Goal: Information Seeking & Learning: Compare options

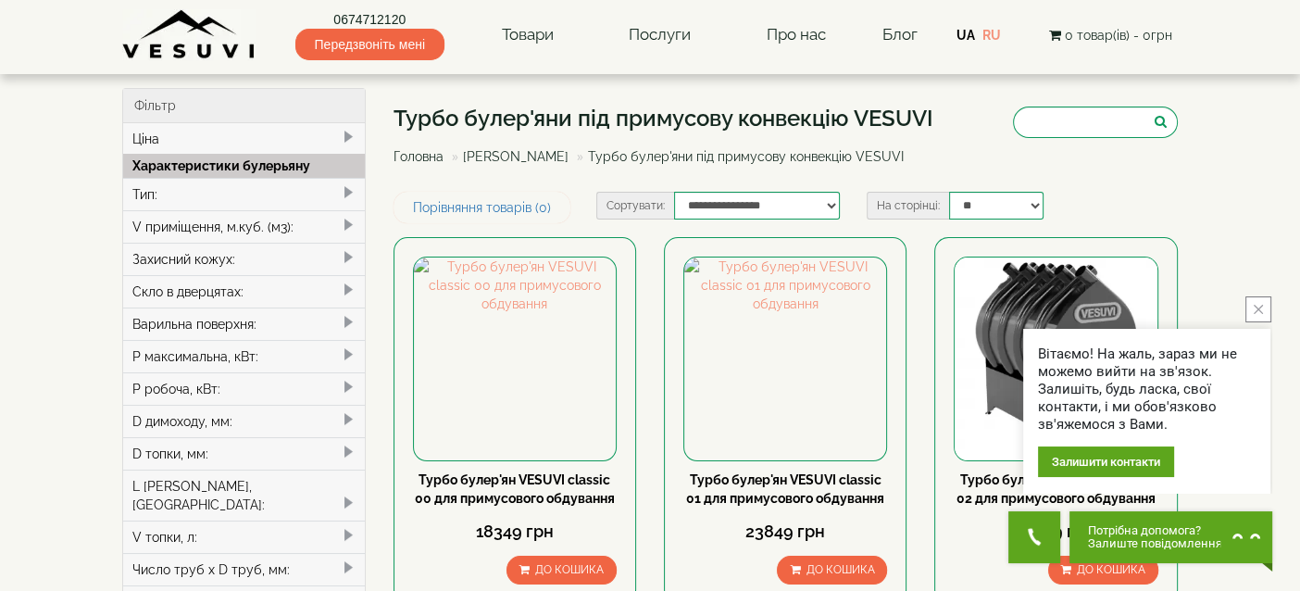
click at [1263, 297] on button "close button" at bounding box center [1259, 309] width 26 height 26
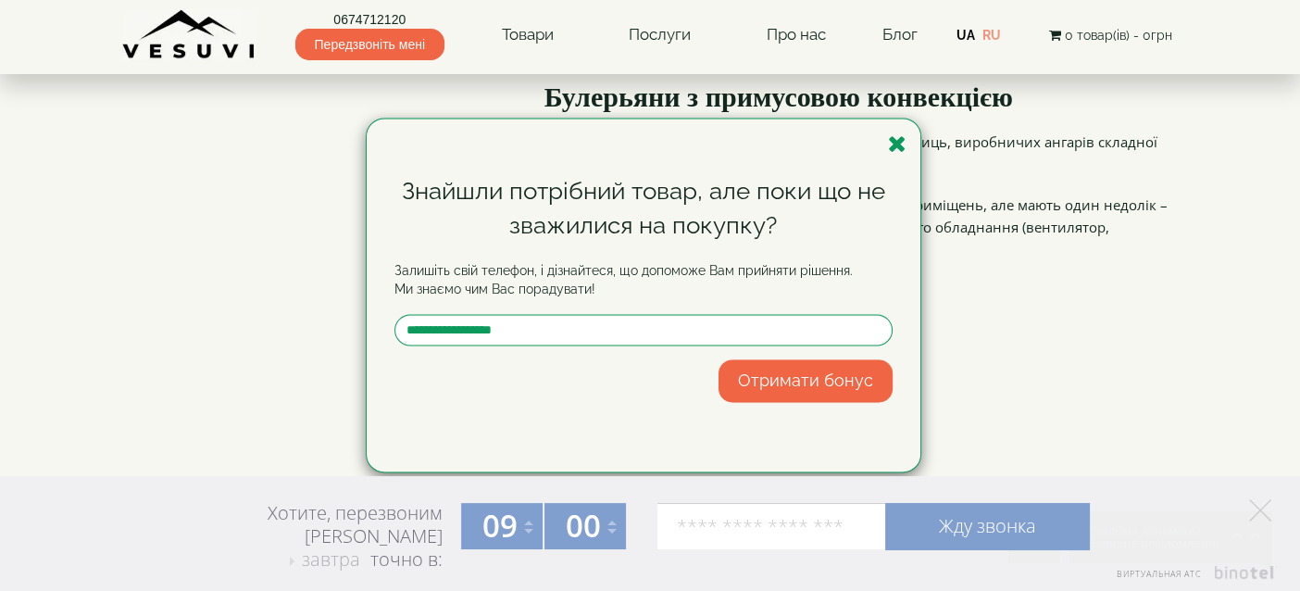
scroll to position [1362, 0]
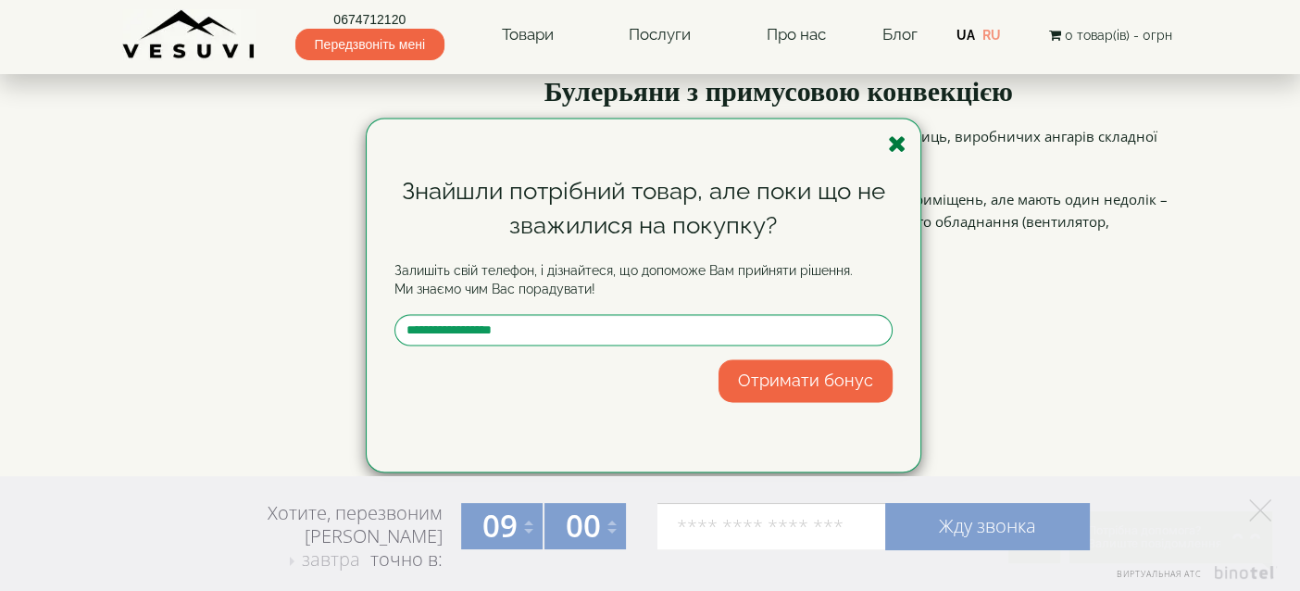
click at [901, 146] on icon "button" at bounding box center [897, 143] width 19 height 23
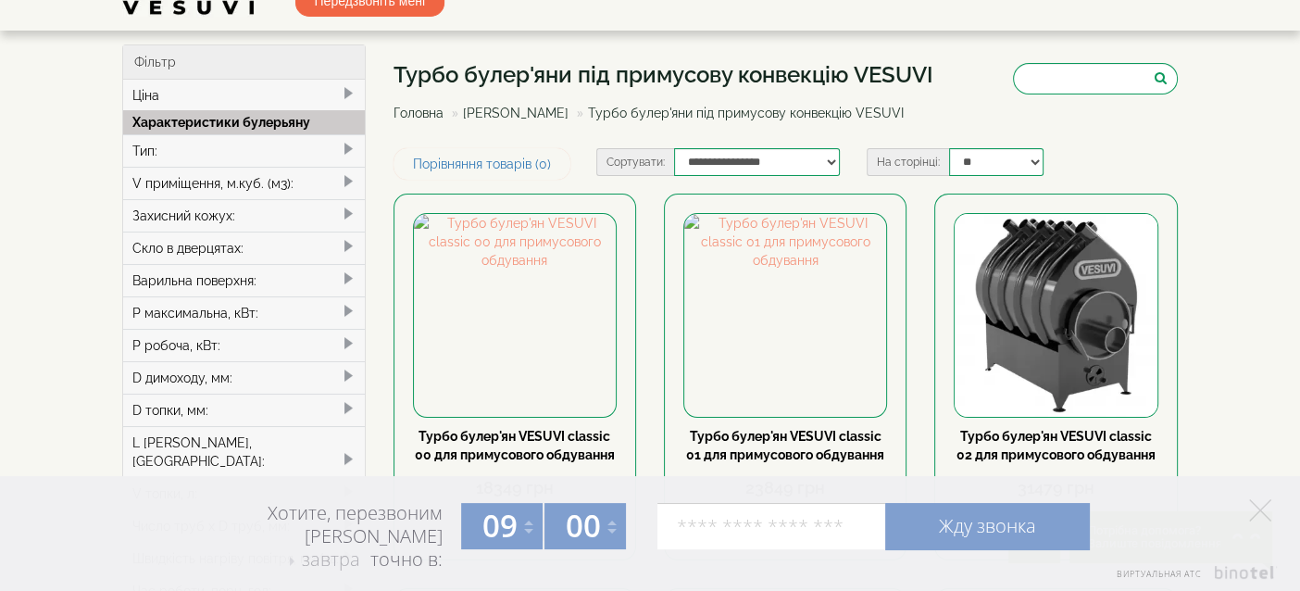
scroll to position [30, 0]
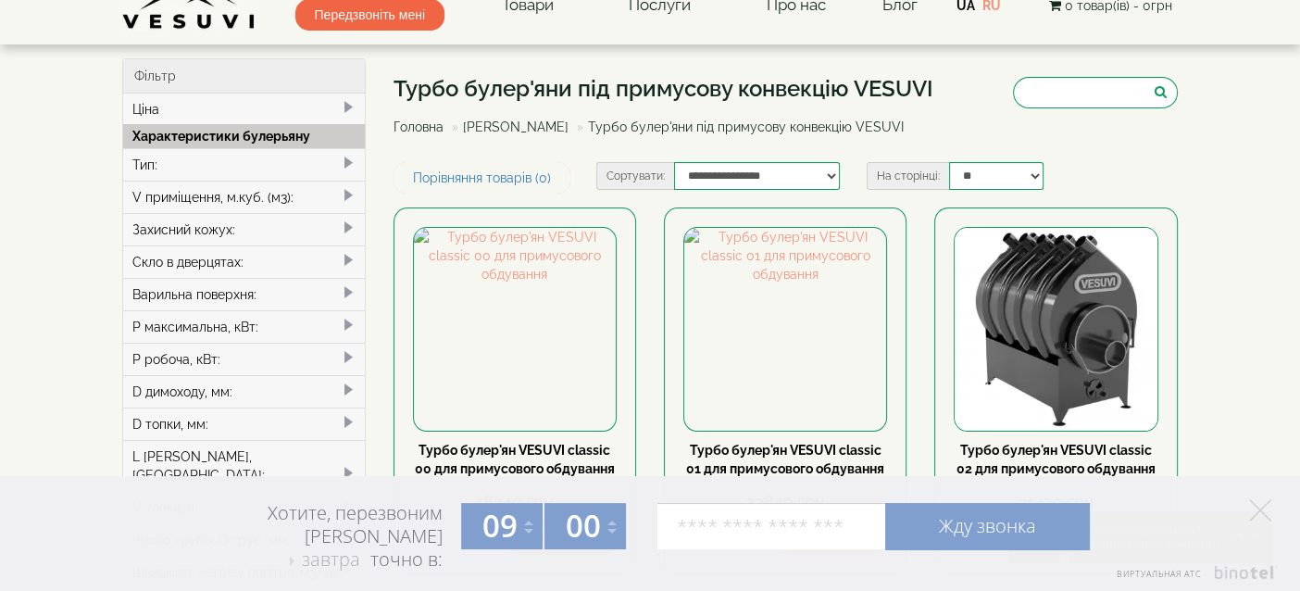
click at [230, 157] on div "Тип:" at bounding box center [244, 164] width 242 height 32
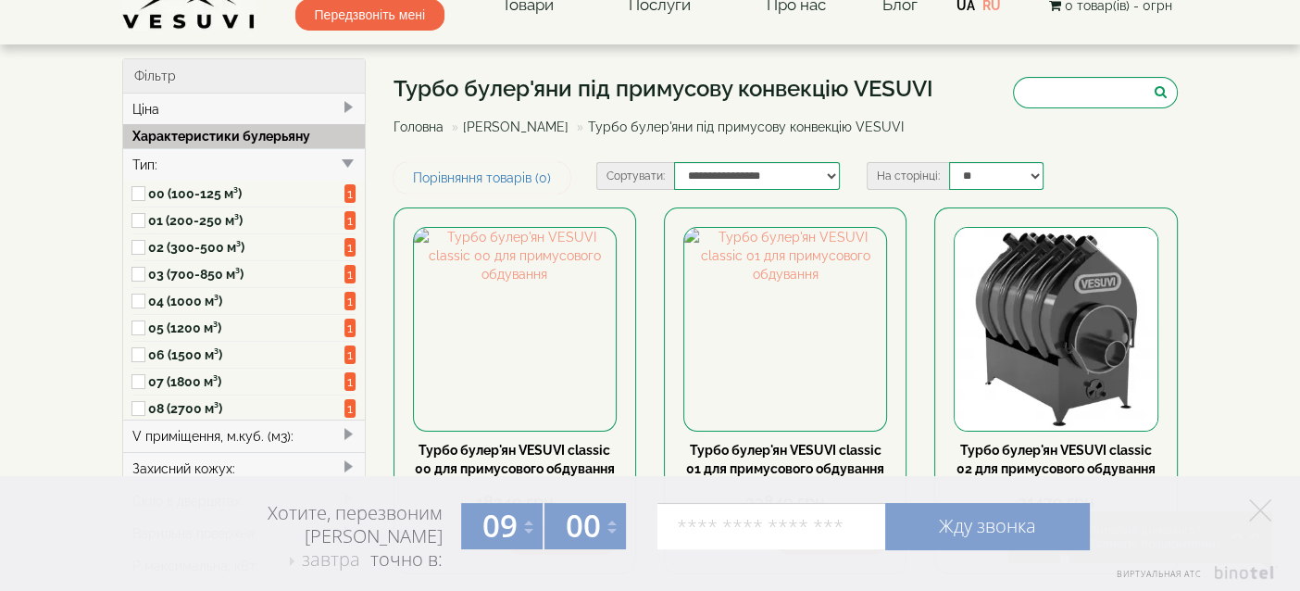
click at [238, 188] on label "00 (100-125 м³)" at bounding box center [246, 193] width 196 height 19
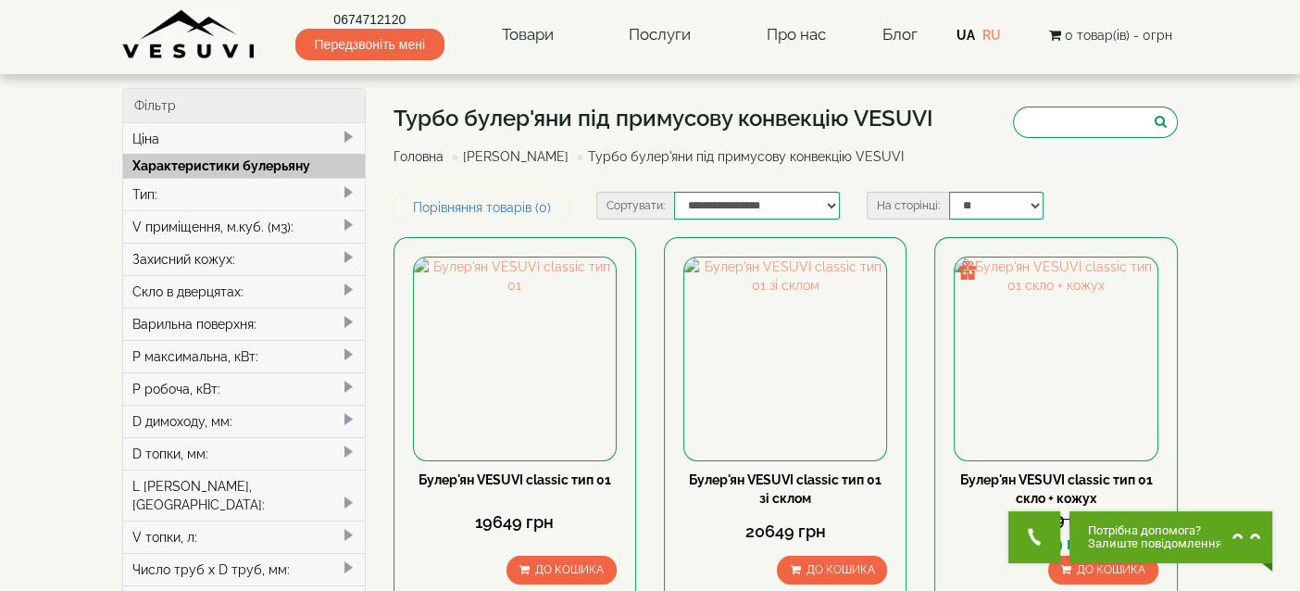
click at [969, 181] on div "Турбо булер'яни під примусову конвекцію VESUVI Головна Булер'яни VESUVI Турбо б…" at bounding box center [786, 140] width 785 height 104
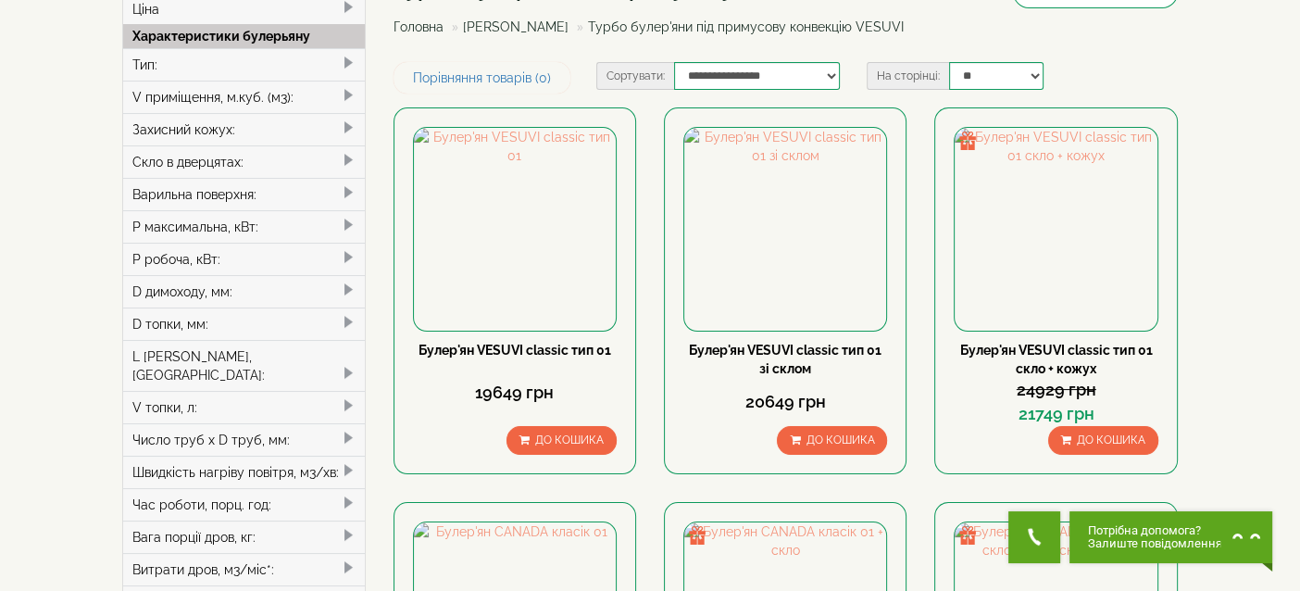
scroll to position [4, 0]
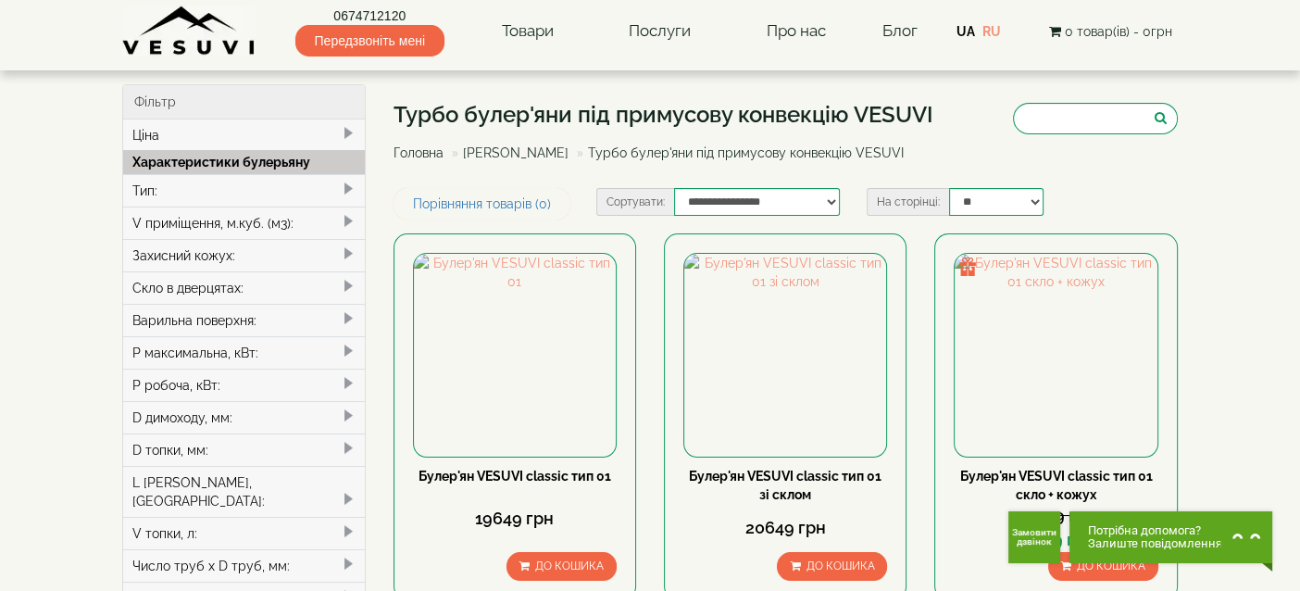
click at [256, 184] on div "Тип:" at bounding box center [244, 190] width 242 height 32
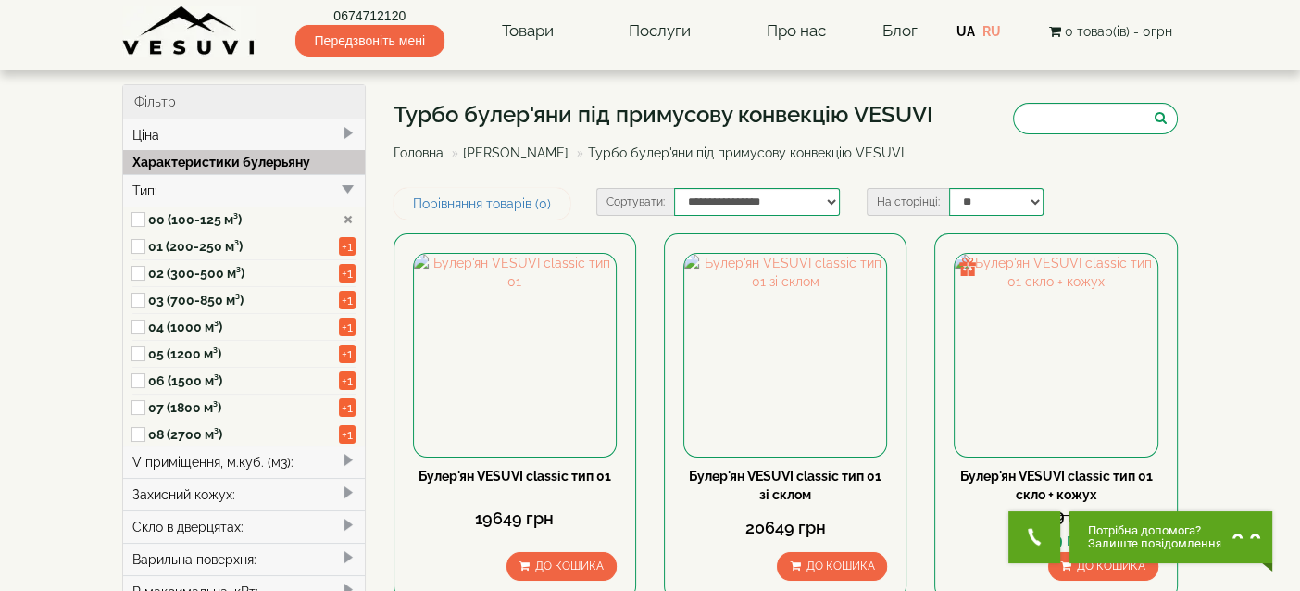
click at [221, 521] on div "Скло в дверцятах:" at bounding box center [244, 526] width 242 height 32
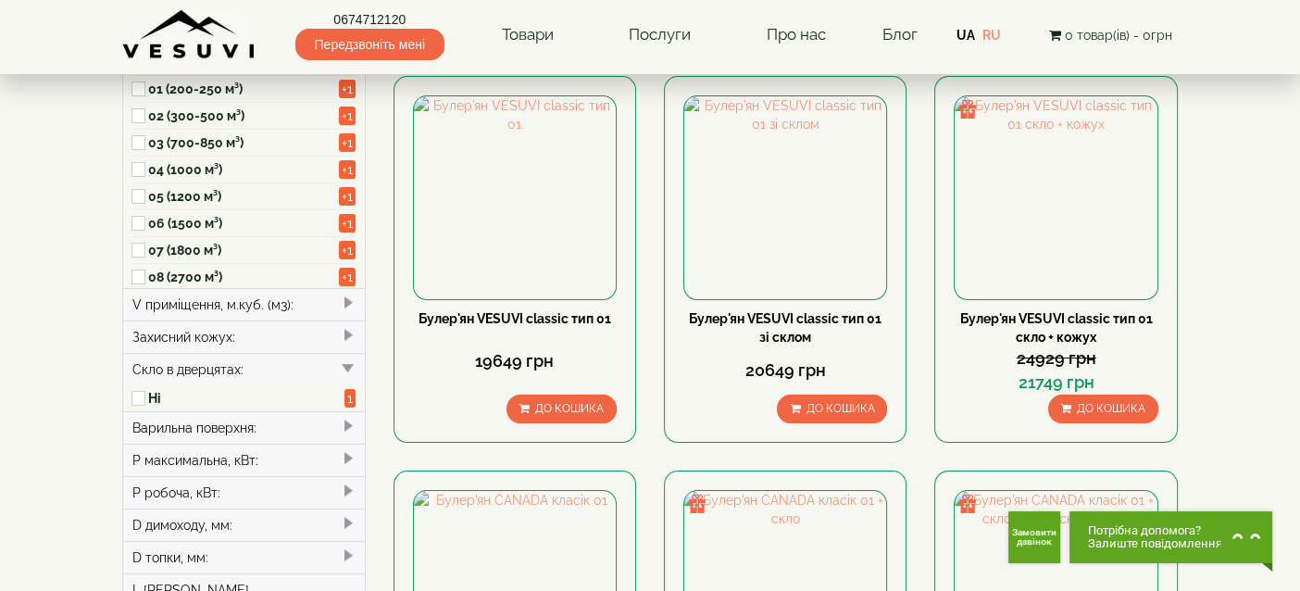
scroll to position [167, 0]
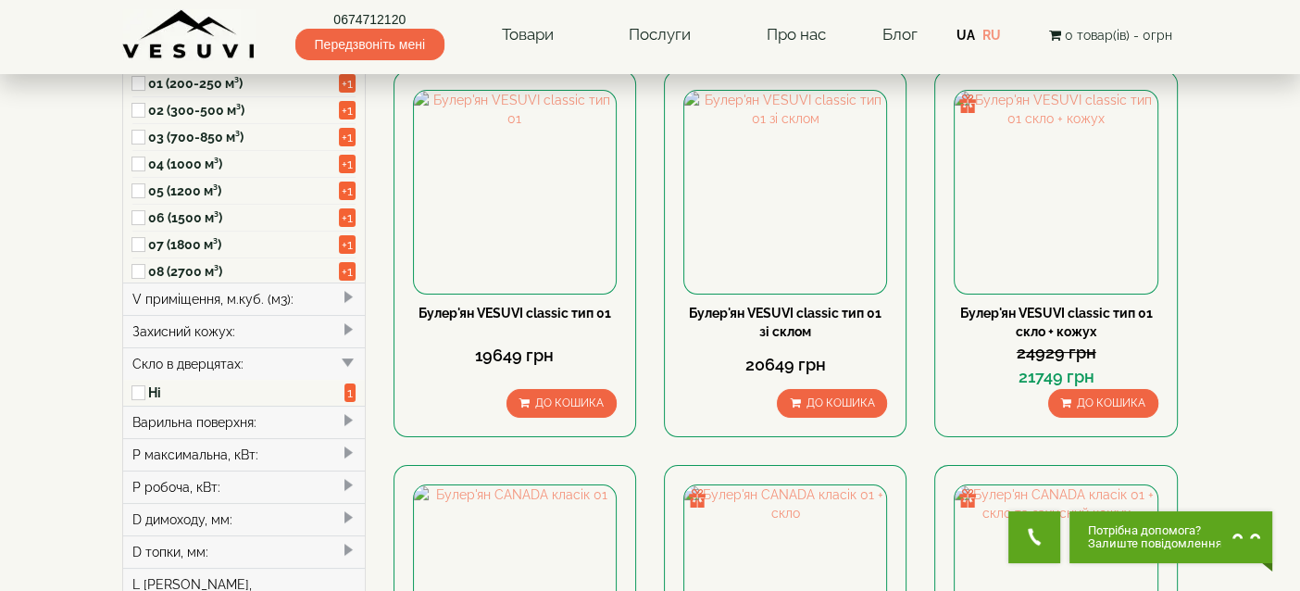
click at [185, 446] on div "P максимальна, кВт:" at bounding box center [244, 454] width 242 height 32
click at [223, 515] on div "P робоча, кВт:" at bounding box center [244, 513] width 242 height 32
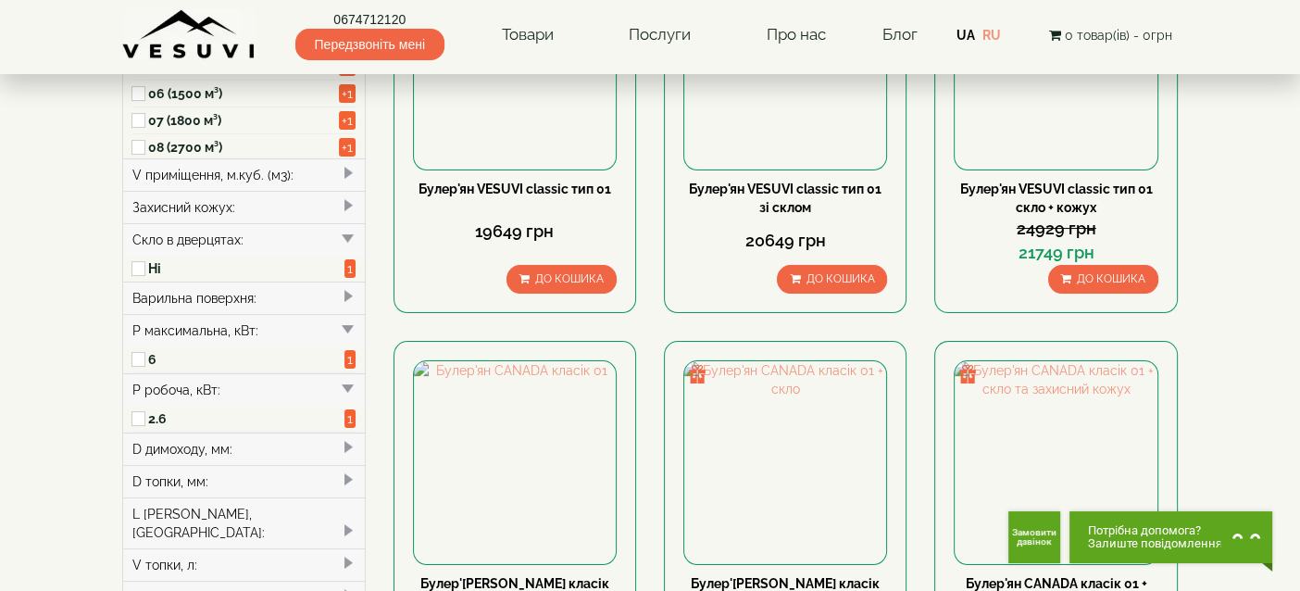
scroll to position [319, 0]
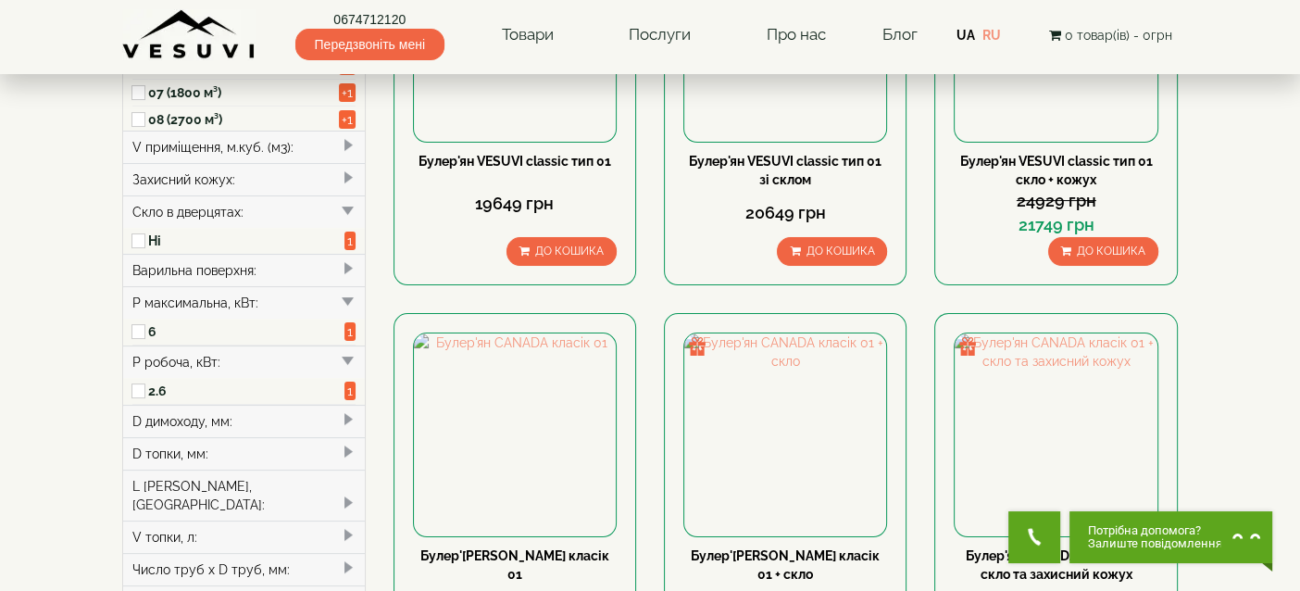
click at [211, 483] on div "L [PERSON_NAME], [GEOGRAPHIC_DATA]:" at bounding box center [244, 495] width 242 height 51
click at [196, 547] on div "V топки, л:" at bounding box center [244, 563] width 242 height 32
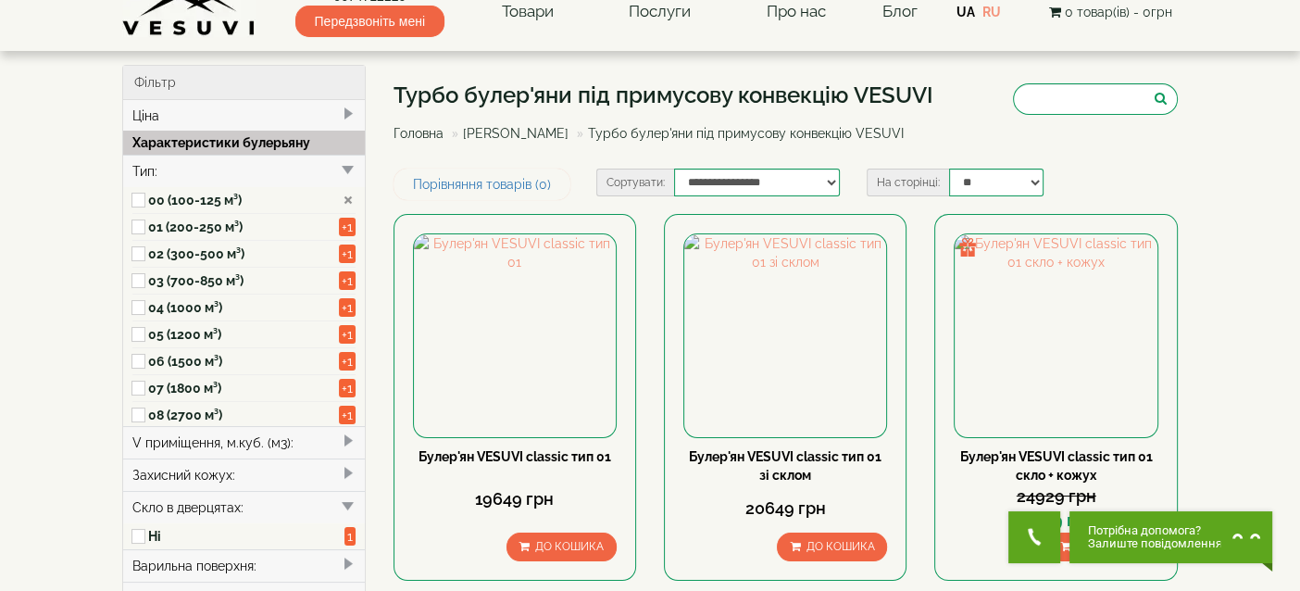
scroll to position [0, 0]
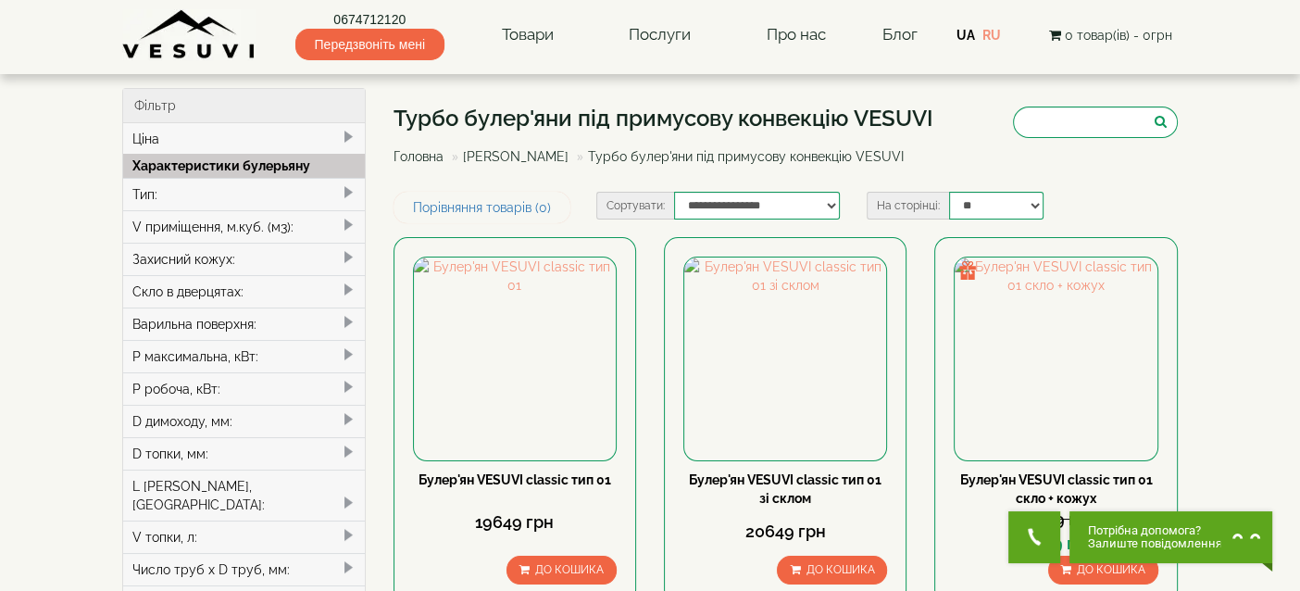
click at [144, 290] on div "Скло в дверцятах:" at bounding box center [244, 291] width 242 height 32
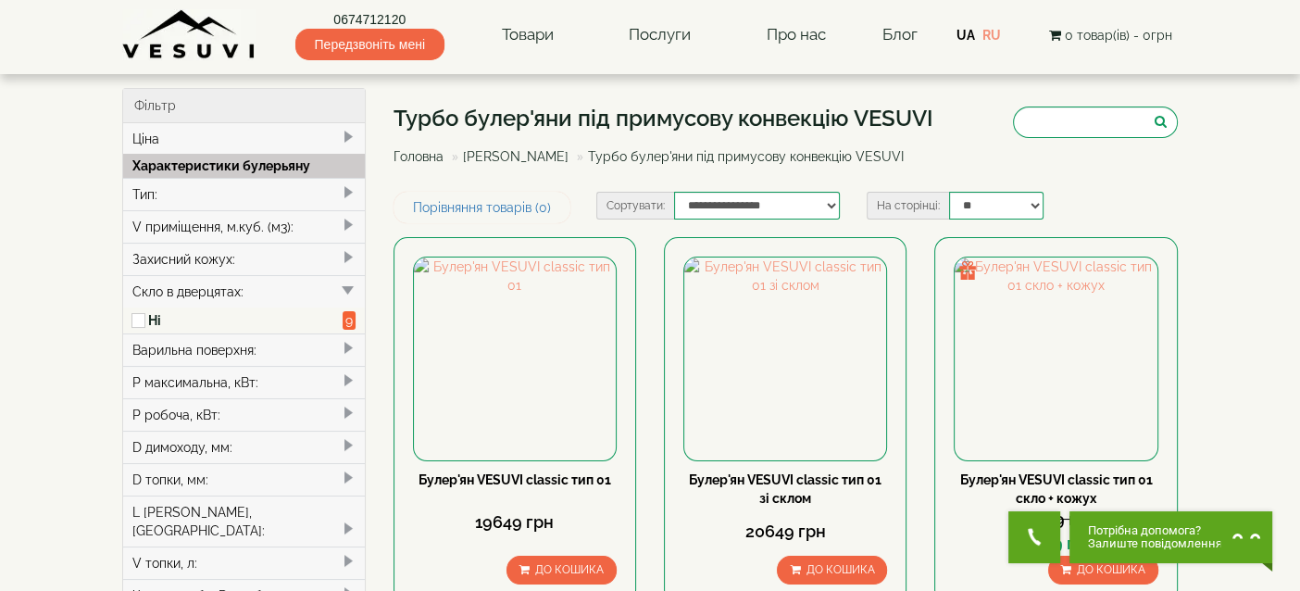
click at [157, 379] on div "P максимальна, кВт:" at bounding box center [244, 382] width 242 height 32
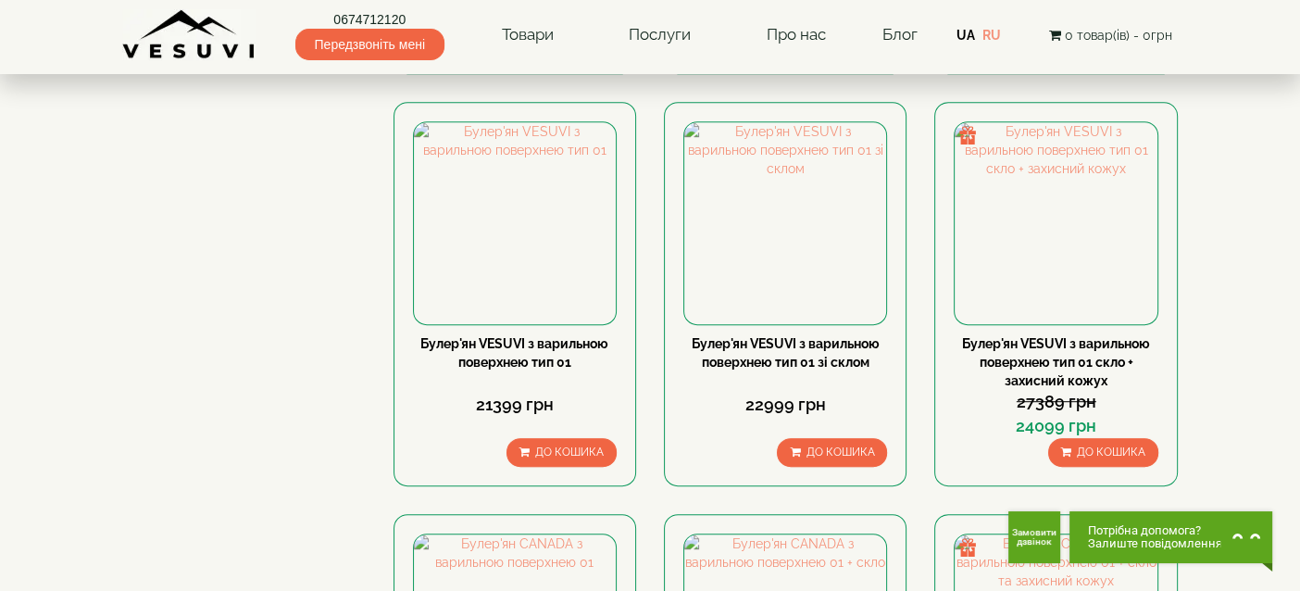
scroll to position [930, 0]
